Goal: Task Accomplishment & Management: Use online tool/utility

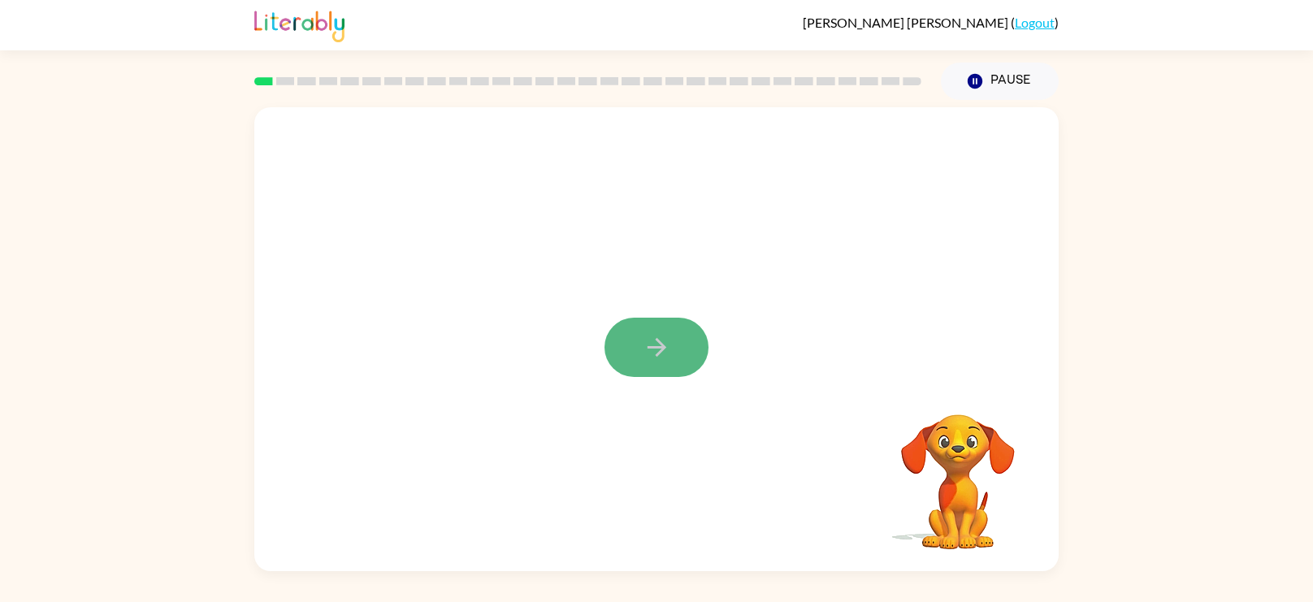
click at [669, 348] on icon "button" at bounding box center [657, 347] width 28 height 28
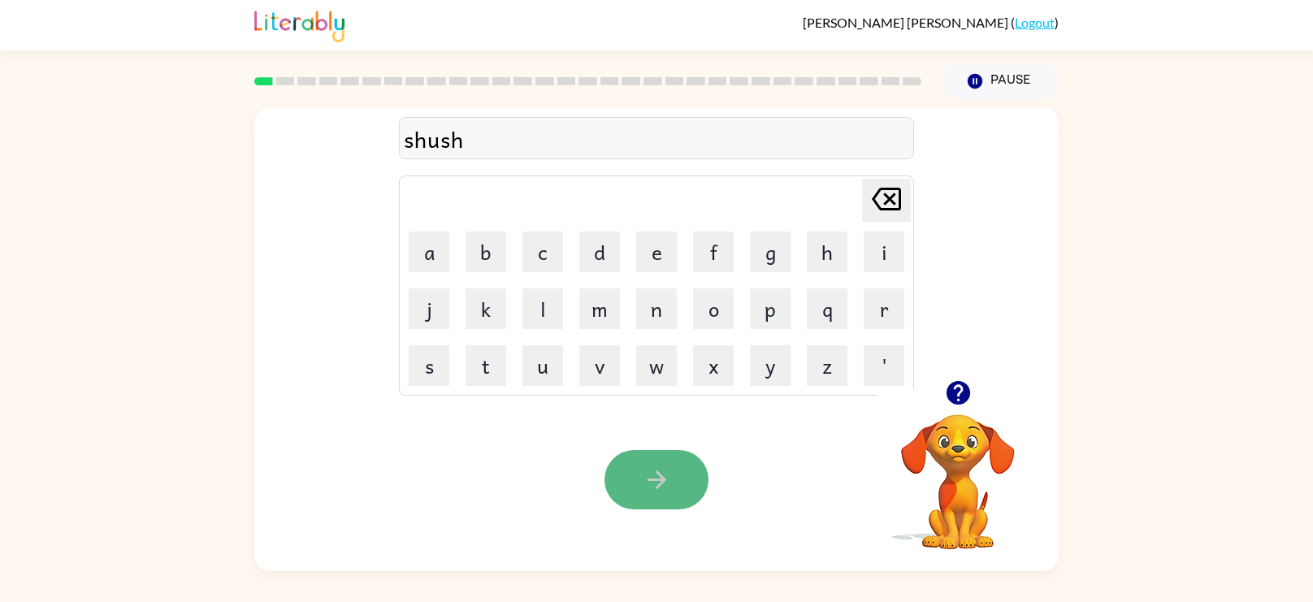
click at [650, 458] on button "button" at bounding box center [656, 479] width 104 height 59
click at [662, 465] on icon "button" at bounding box center [657, 479] width 28 height 28
click at [459, 142] on div "realedy" at bounding box center [656, 139] width 505 height 34
click at [654, 456] on button "button" at bounding box center [656, 479] width 104 height 59
click at [647, 470] on icon "button" at bounding box center [657, 479] width 28 height 28
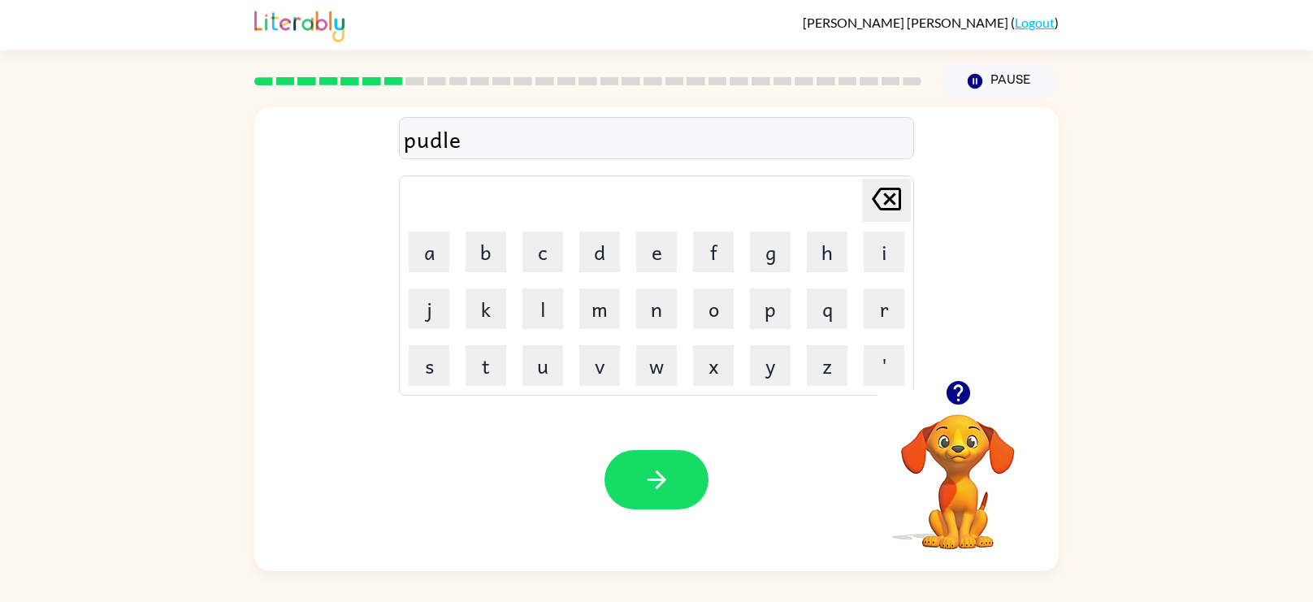
click at [445, 142] on div "pudle" at bounding box center [656, 139] width 505 height 34
click at [487, 132] on div "pudled" at bounding box center [656, 139] width 505 height 34
click at [486, 134] on div "pudled" at bounding box center [656, 139] width 505 height 34
click at [509, 132] on div at bounding box center [656, 138] width 515 height 42
click at [643, 466] on icon "button" at bounding box center [657, 479] width 28 height 28
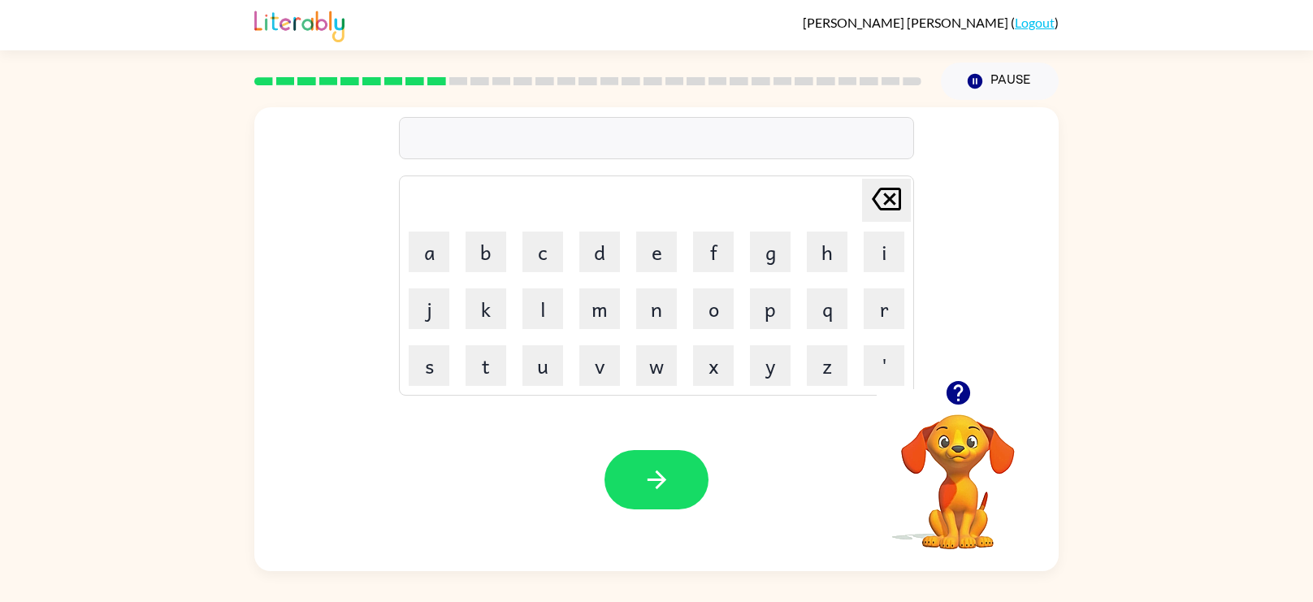
click at [535, 137] on div at bounding box center [656, 138] width 515 height 42
click at [653, 462] on button "button" at bounding box center [656, 479] width 104 height 59
click at [435, 140] on div "preschool" at bounding box center [656, 139] width 505 height 34
click at [439, 142] on div "preschool" at bounding box center [656, 139] width 505 height 34
click at [500, 133] on div "pre" at bounding box center [656, 139] width 505 height 34
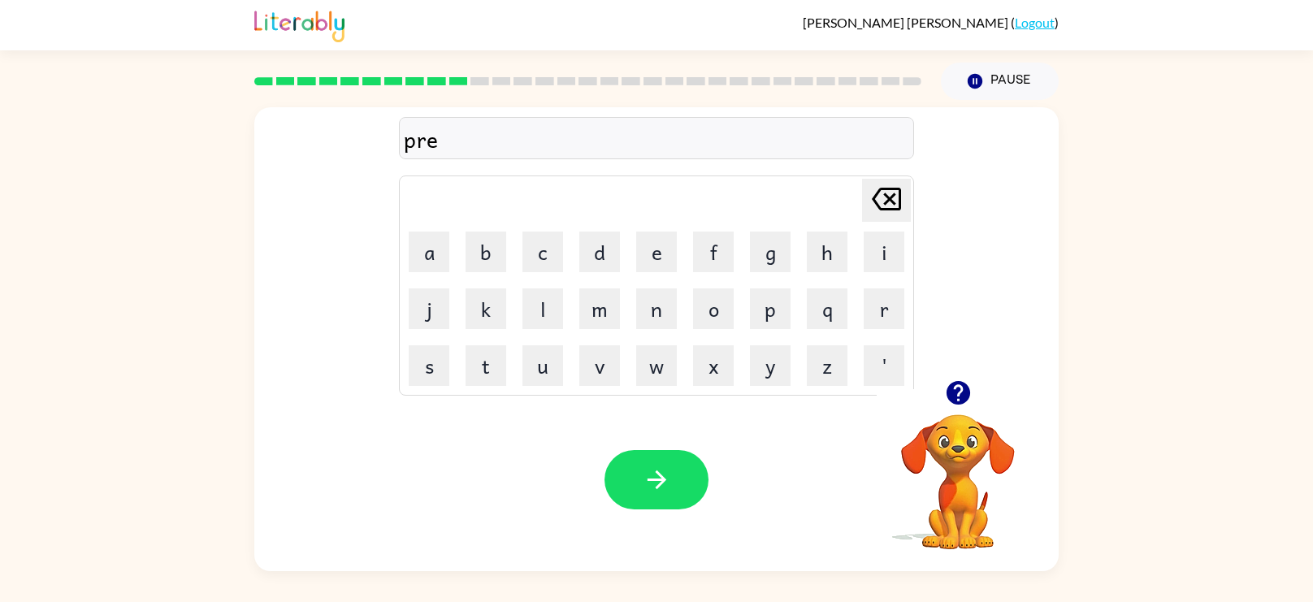
click at [469, 141] on div "pre" at bounding box center [656, 139] width 505 height 34
click at [649, 467] on icon "button" at bounding box center [657, 479] width 28 height 28
click at [656, 478] on icon "button" at bounding box center [657, 479] width 28 height 28
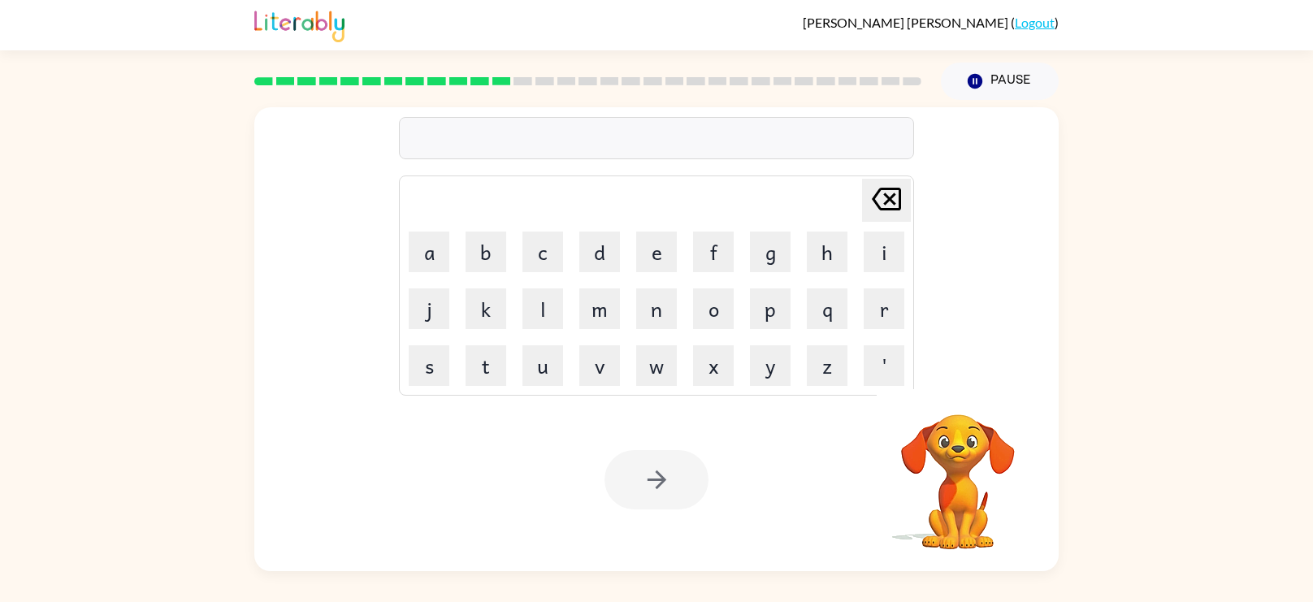
click at [584, 120] on div at bounding box center [656, 138] width 515 height 42
click at [632, 460] on button "button" at bounding box center [656, 479] width 104 height 59
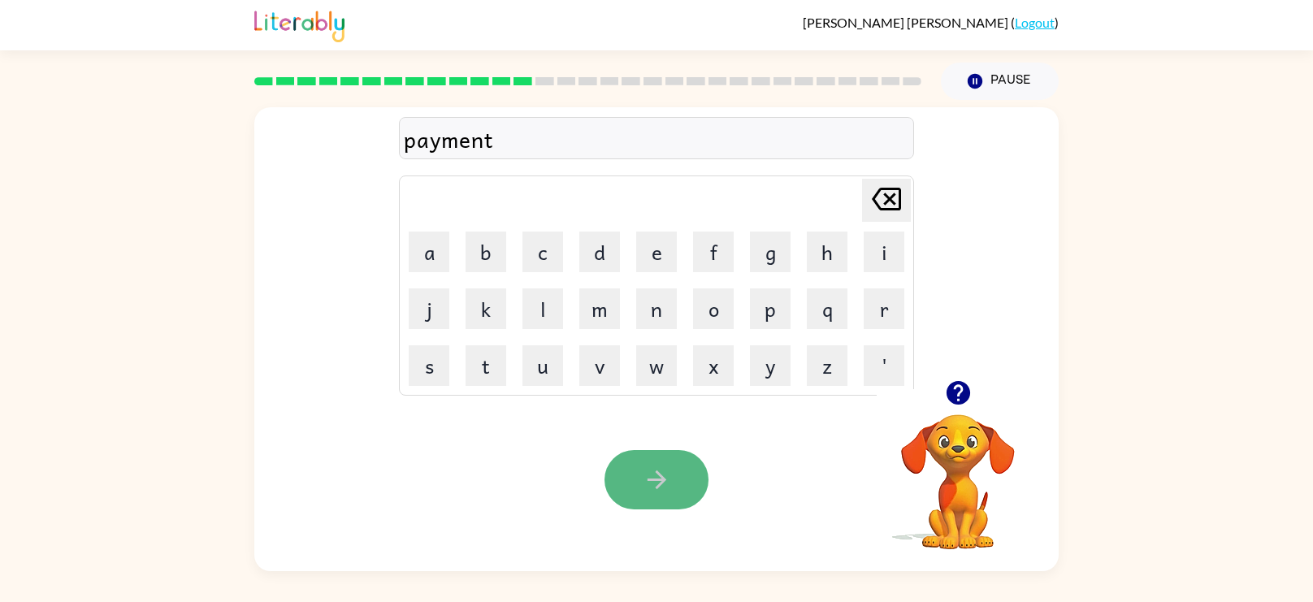
click at [656, 474] on icon "button" at bounding box center [656, 479] width 19 height 19
click at [644, 460] on button "button" at bounding box center [656, 479] width 104 height 59
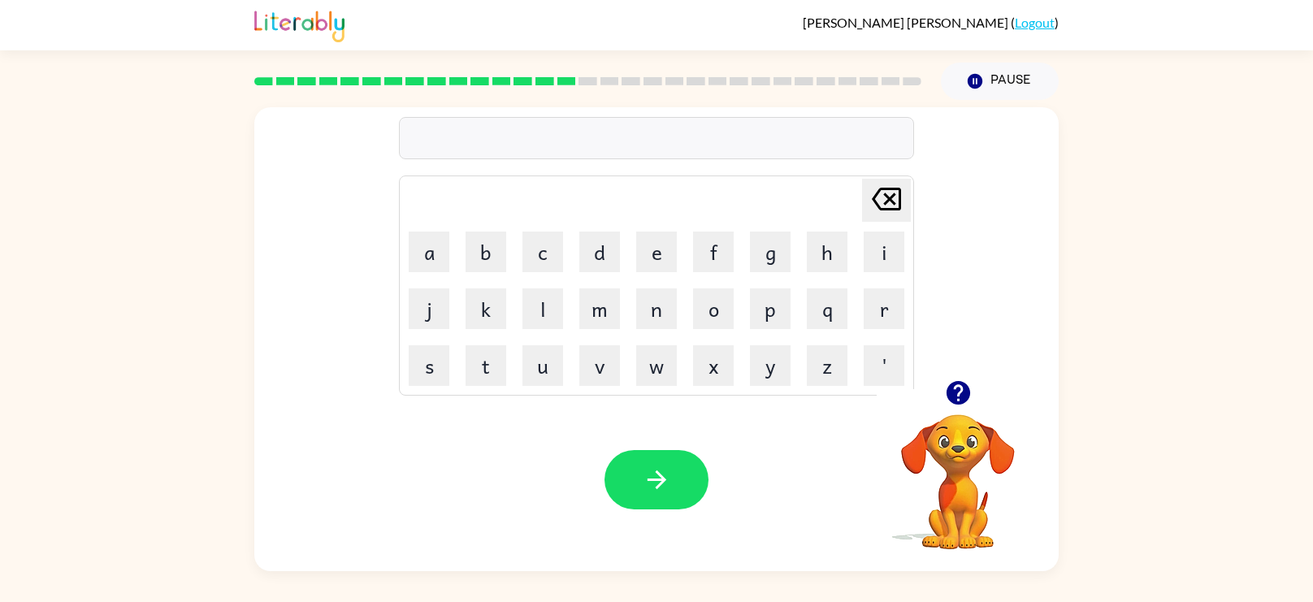
click at [560, 129] on div at bounding box center [656, 138] width 515 height 42
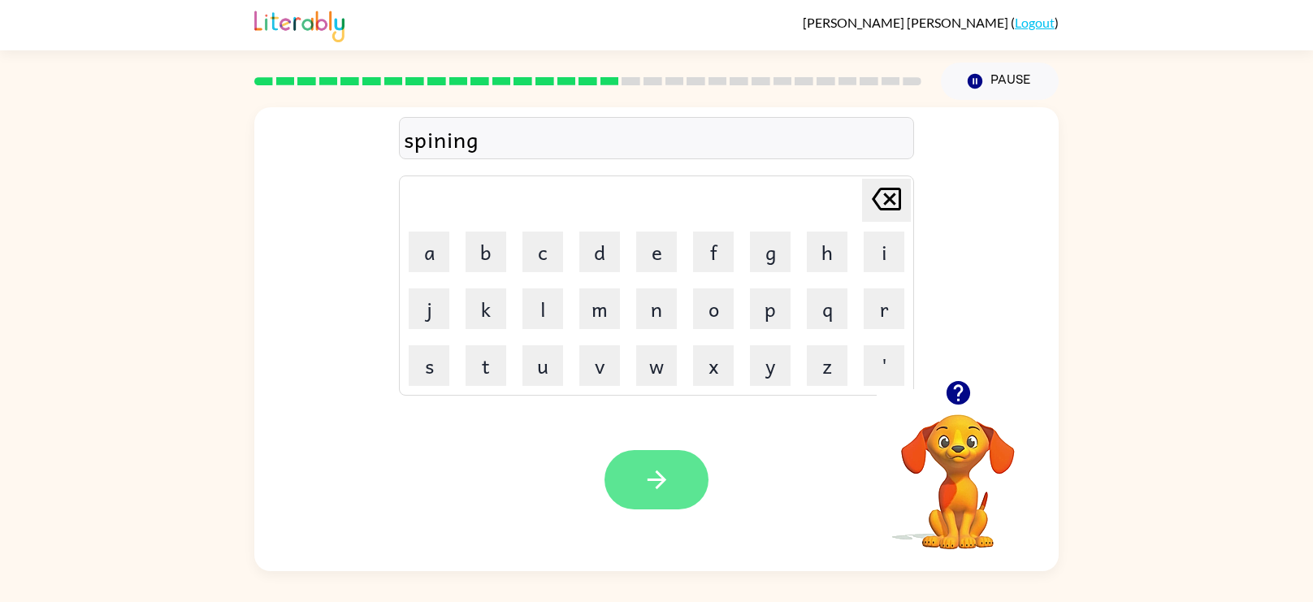
click at [634, 452] on button "button" at bounding box center [656, 479] width 104 height 59
click at [654, 501] on button "button" at bounding box center [656, 479] width 104 height 59
click at [645, 498] on button "button" at bounding box center [656, 479] width 104 height 59
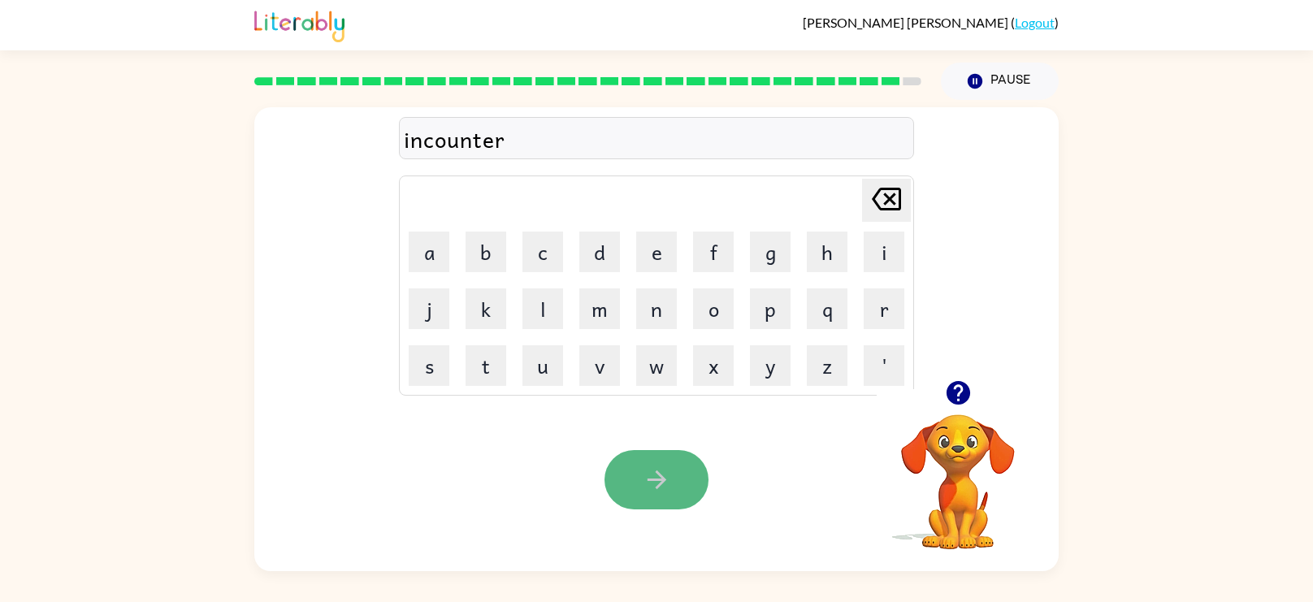
click at [664, 463] on button "button" at bounding box center [656, 479] width 104 height 59
